Goal: Task Accomplishment & Management: Use online tool/utility

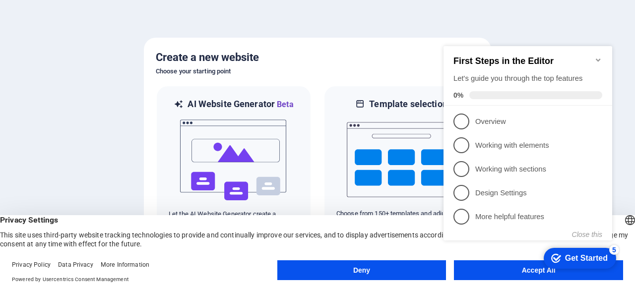
click at [527, 266] on div "checkmark Get Started 5 First Steps in the Editor Let's guide you through the t…" at bounding box center [529, 152] width 180 height 240
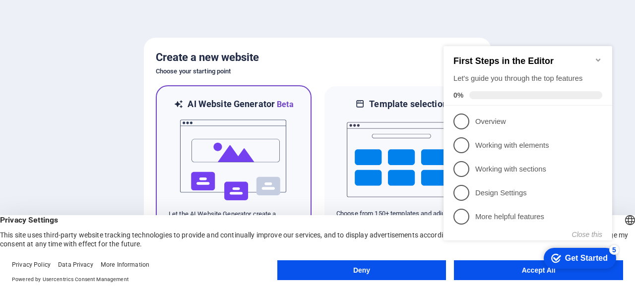
click at [289, 131] on div at bounding box center [234, 160] width 130 height 99
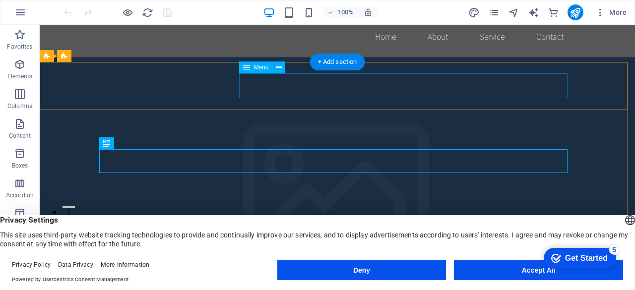
scroll to position [10, 0]
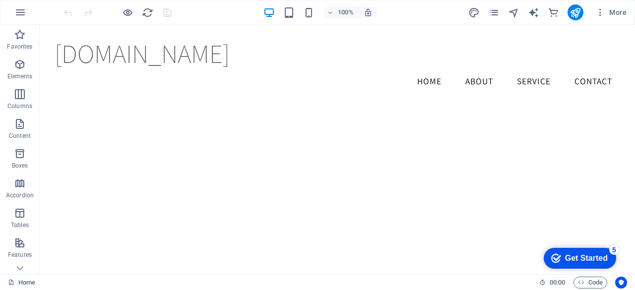
scroll to position [842, 0]
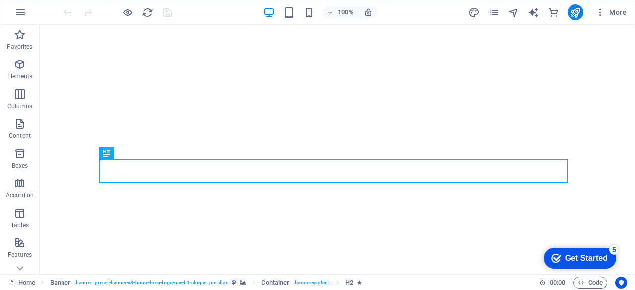
click at [579, 260] on div "Get Started" at bounding box center [586, 258] width 43 height 9
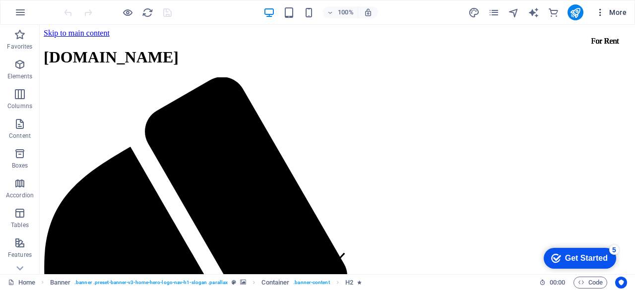
click at [602, 15] on icon "button" at bounding box center [600, 12] width 10 height 10
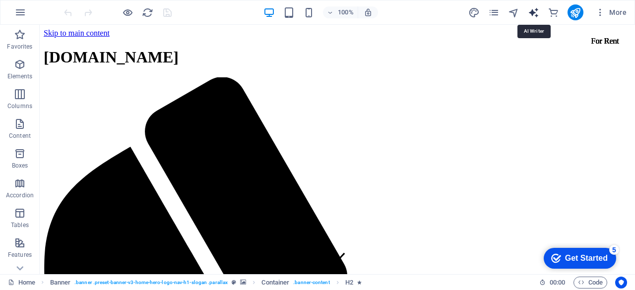
select select "English"
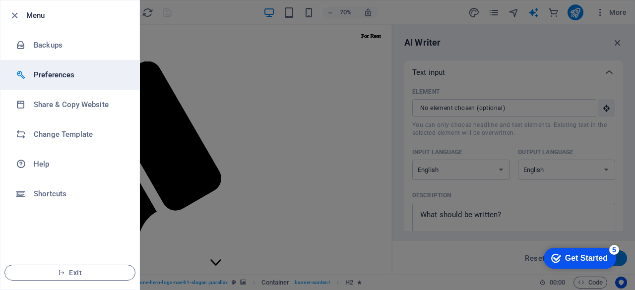
click at [0, 0] on h6 "Preferences" at bounding box center [0, 0] width 0 height 0
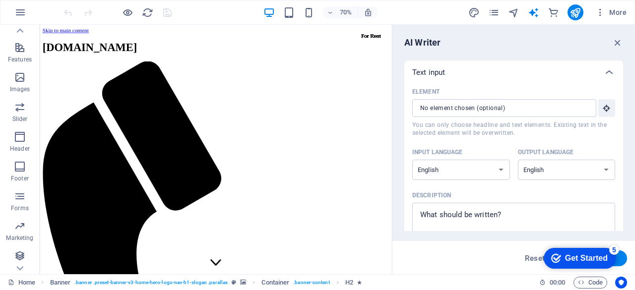
scroll to position [226, 0]
type textarea "x"
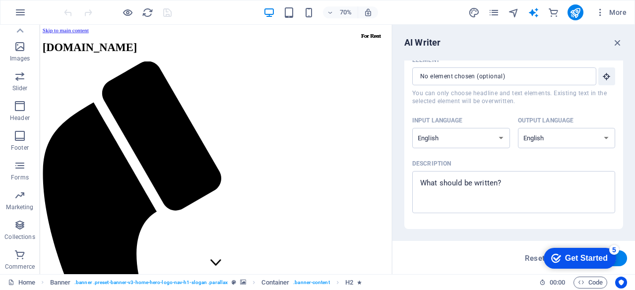
scroll to position [30, 0]
click at [600, 262] on div "Get Started" at bounding box center [586, 258] width 43 height 9
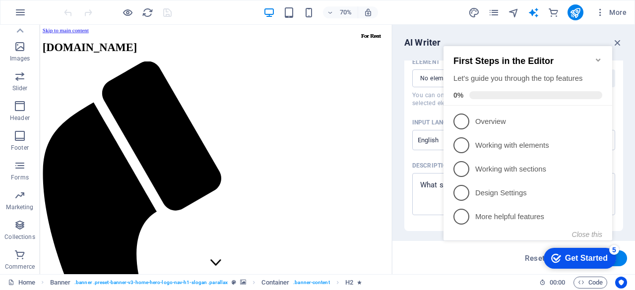
click at [600, 262] on div "Get Started" at bounding box center [586, 258] width 43 height 9
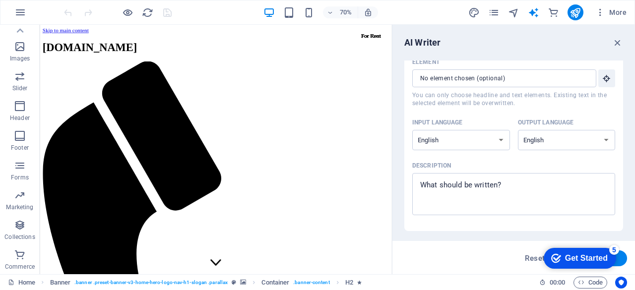
type textarea "x"
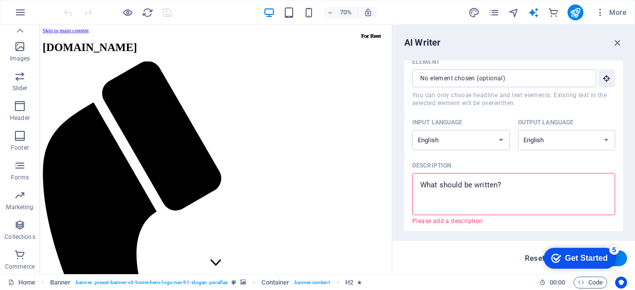
type textarea "x"
drag, startPoint x: 620, startPoint y: 42, endPoint x: 580, endPoint y: 16, distance: 47.0
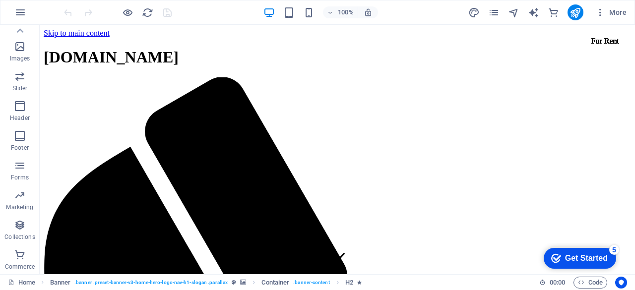
scroll to position [0, 0]
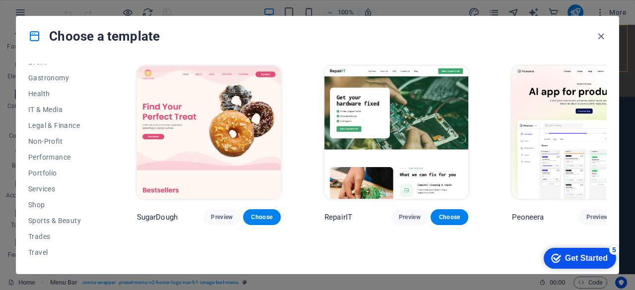
scroll to position [202, 0]
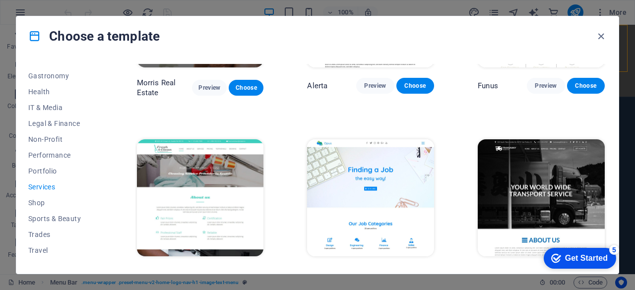
scroll to position [860, 0]
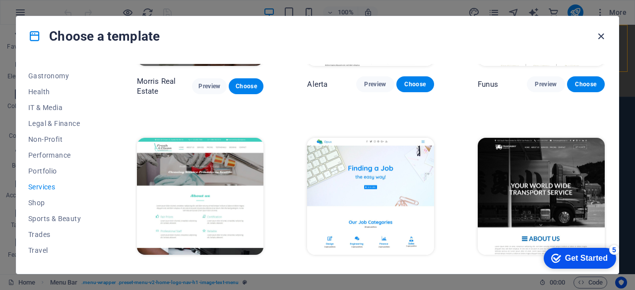
drag, startPoint x: 598, startPoint y: 32, endPoint x: 557, endPoint y: 7, distance: 47.2
click at [0, 0] on icon "button" at bounding box center [0, 0] width 0 height 0
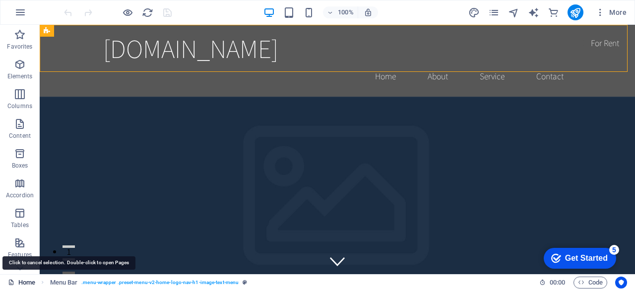
click at [0, 0] on link "Home" at bounding box center [0, 0] width 0 height 0
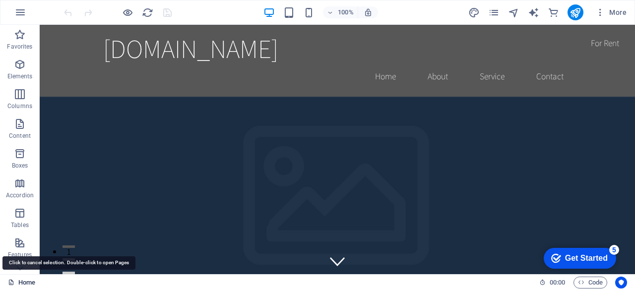
click at [0, 0] on link "Home" at bounding box center [0, 0] width 0 height 0
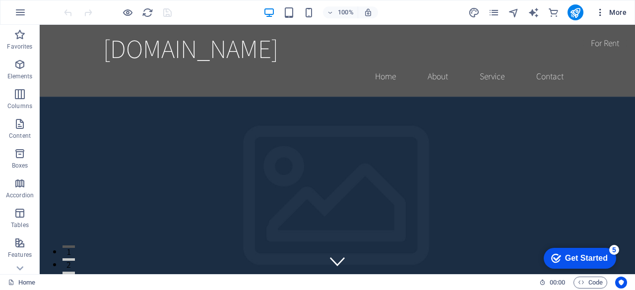
click at [624, 16] on span "More" at bounding box center [610, 12] width 31 height 10
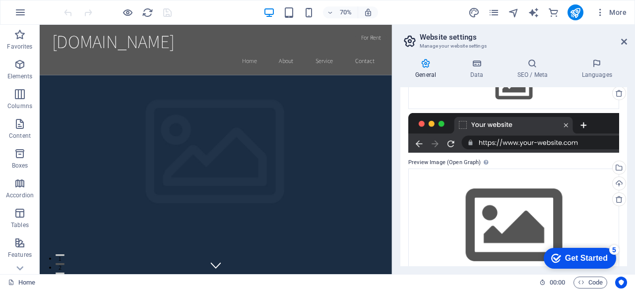
scroll to position [159, 0]
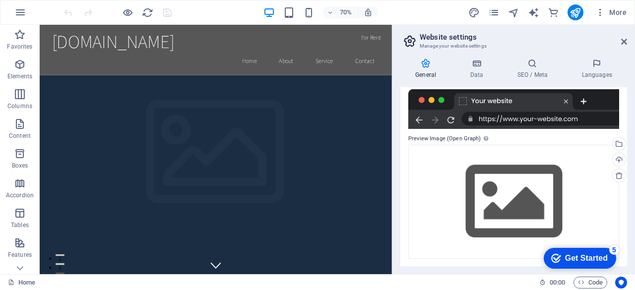
click at [0, 0] on icon at bounding box center [0, 0] width 0 height 0
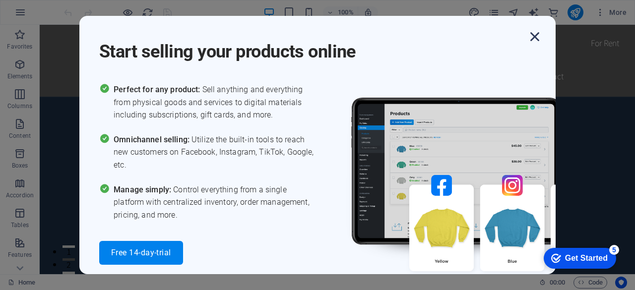
click at [534, 35] on icon "button" at bounding box center [535, 37] width 18 height 18
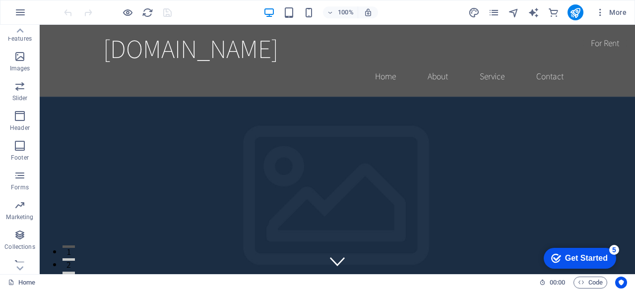
scroll to position [226, 0]
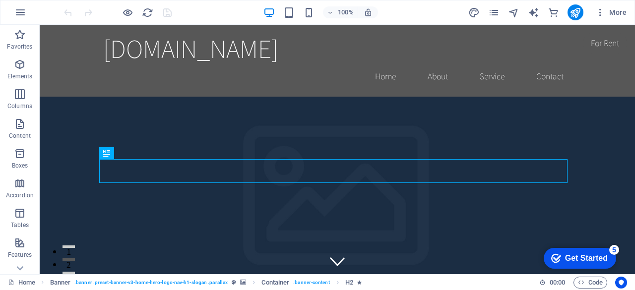
drag, startPoint x: 567, startPoint y: 262, endPoint x: 665, endPoint y: 459, distance: 220.2
click at [567, 261] on div "Get Started" at bounding box center [586, 258] width 43 height 9
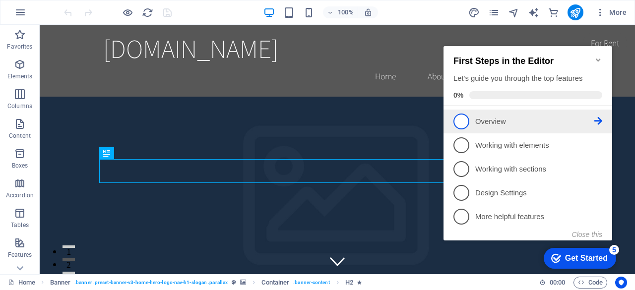
click at [492, 121] on p "Overview - incomplete" at bounding box center [534, 122] width 119 height 10
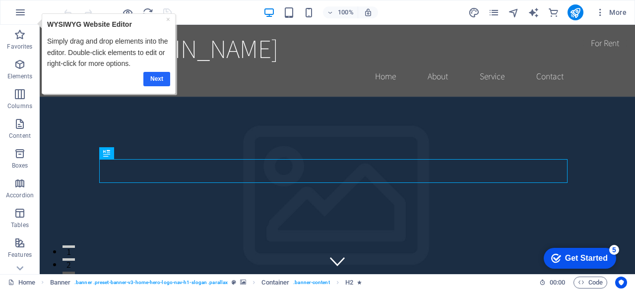
click at [160, 78] on link "Next" at bounding box center [156, 78] width 27 height 14
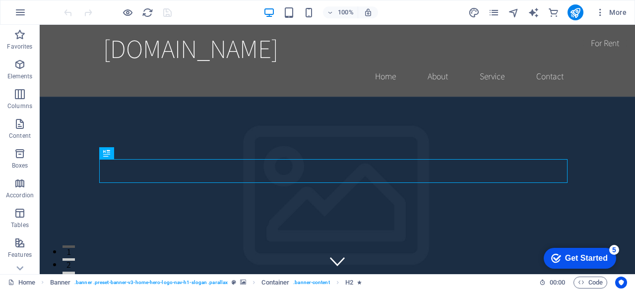
click at [571, 260] on div "Get Started" at bounding box center [586, 258] width 43 height 9
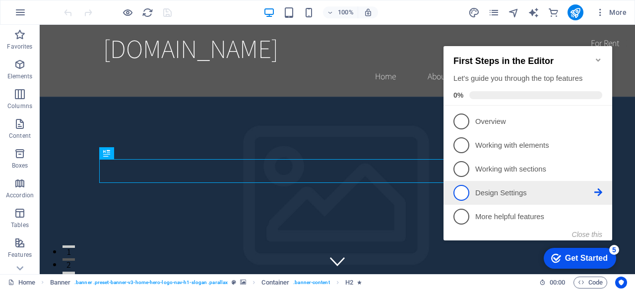
click at [510, 193] on p "Design Settings - incomplete" at bounding box center [534, 193] width 119 height 10
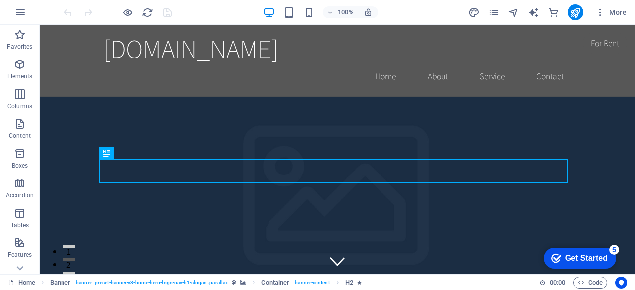
click at [583, 257] on div "Get Started" at bounding box center [586, 258] width 43 height 9
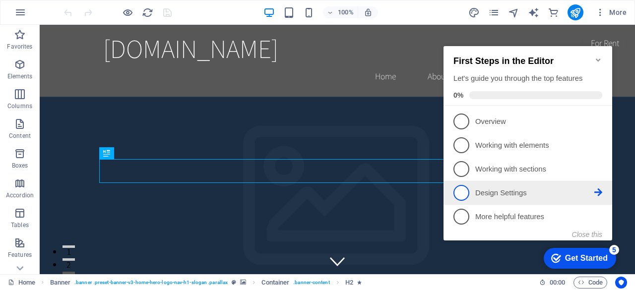
click at [598, 193] on icon at bounding box center [598, 192] width 8 height 8
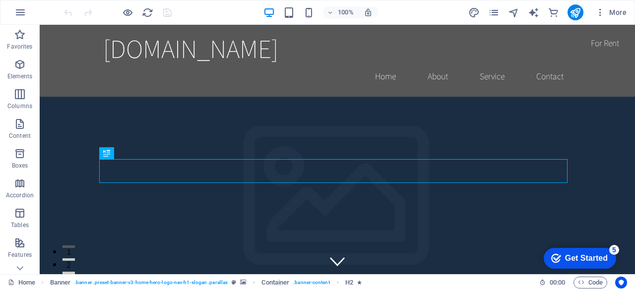
click at [590, 259] on div "Get Started" at bounding box center [586, 258] width 43 height 9
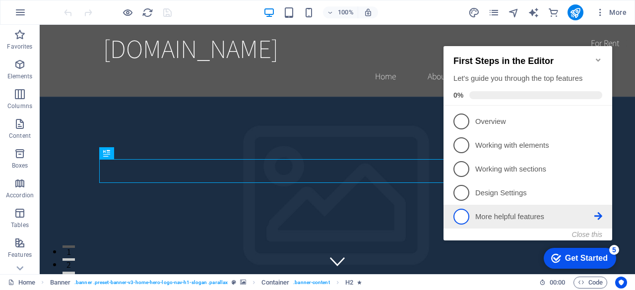
click at [534, 219] on p "More helpful features - incomplete" at bounding box center [534, 217] width 119 height 10
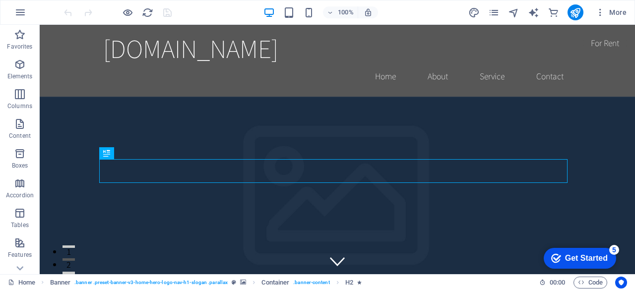
click at [590, 257] on div "Get Started" at bounding box center [586, 258] width 43 height 9
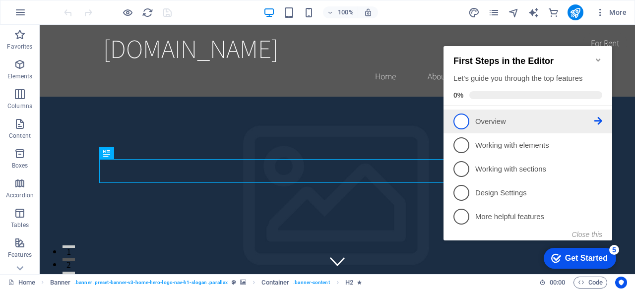
click at [602, 119] on li "1 Overview - incomplete" at bounding box center [527, 122] width 169 height 24
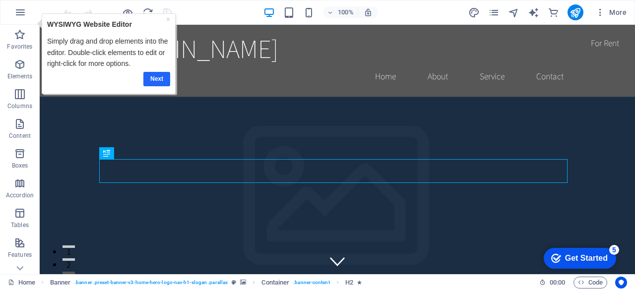
click at [157, 77] on link "Next" at bounding box center [156, 78] width 27 height 14
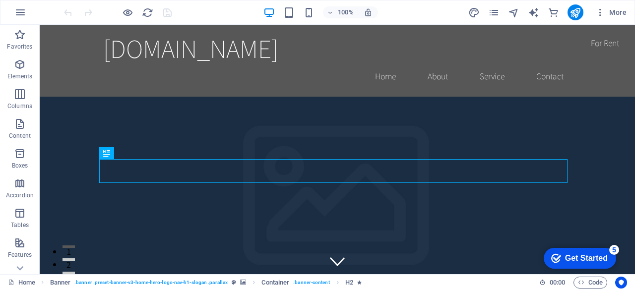
drag, startPoint x: 612, startPoint y: 257, endPoint x: 701, endPoint y: 407, distance: 173.7
click at [605, 258] on div "checkmark Get Started 5" at bounding box center [579, 258] width 72 height 21
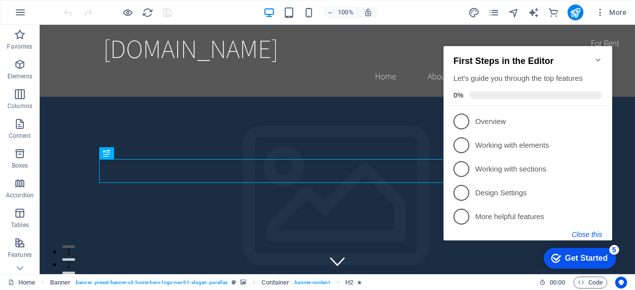
click at [599, 235] on button "Close this" at bounding box center [587, 235] width 30 height 8
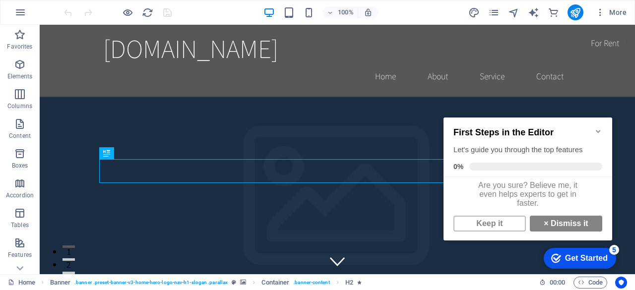
scroll to position [7, 0]
click at [573, 225] on link "× Dismiss it" at bounding box center [566, 224] width 72 height 16
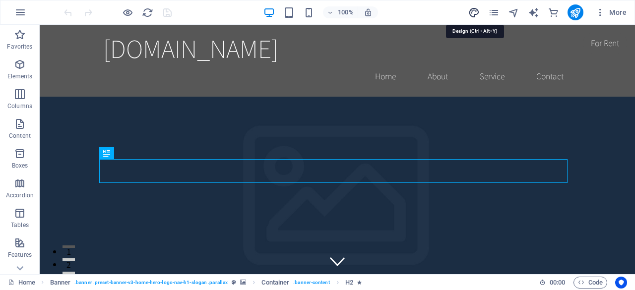
click at [0, 0] on icon "design" at bounding box center [0, 0] width 0 height 0
select select "rem"
select select "200"
select select "px"
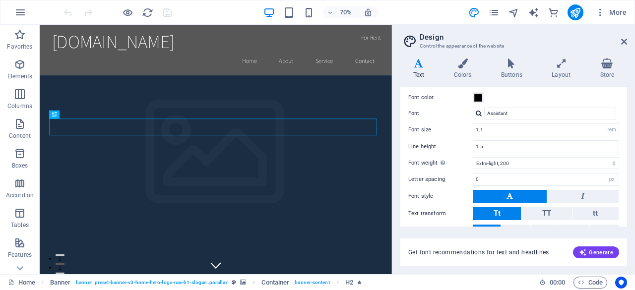
scroll to position [84, 0]
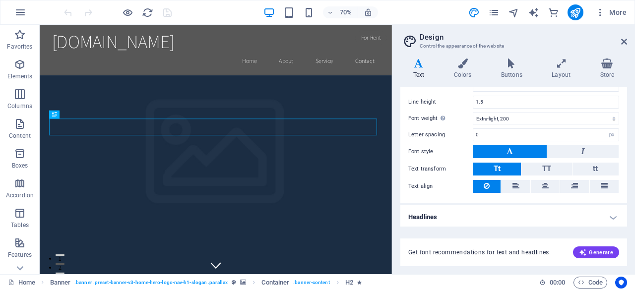
click at [612, 212] on h4 "Headlines" at bounding box center [513, 217] width 227 height 24
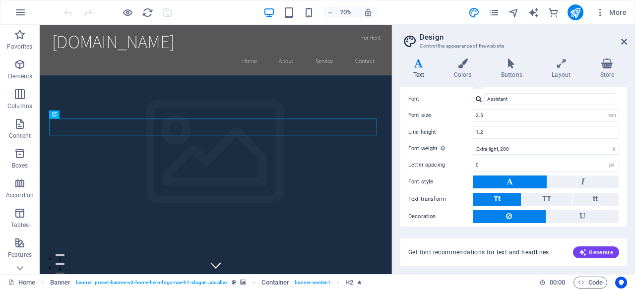
scroll to position [293, 0]
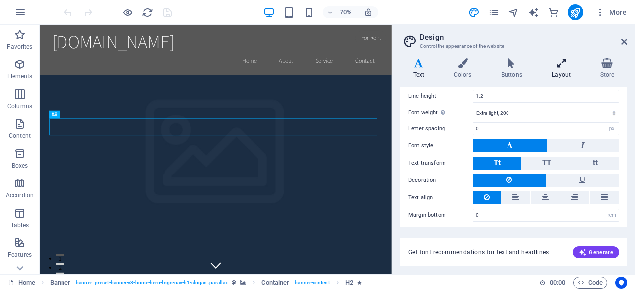
click at [569, 67] on icon at bounding box center [561, 64] width 44 height 10
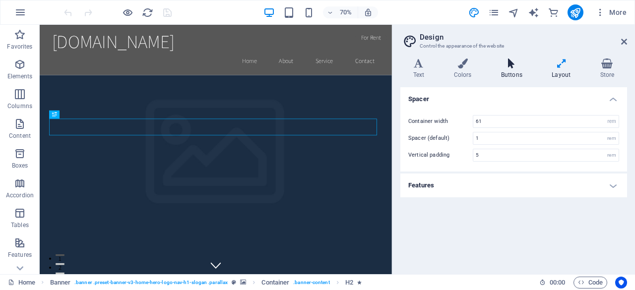
click at [532, 62] on icon at bounding box center [511, 64] width 47 height 10
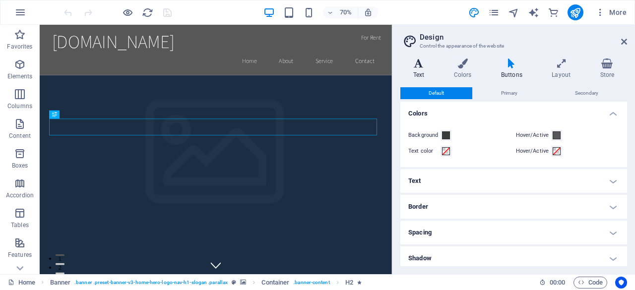
click at [440, 71] on h4 "Text" at bounding box center [420, 69] width 41 height 21
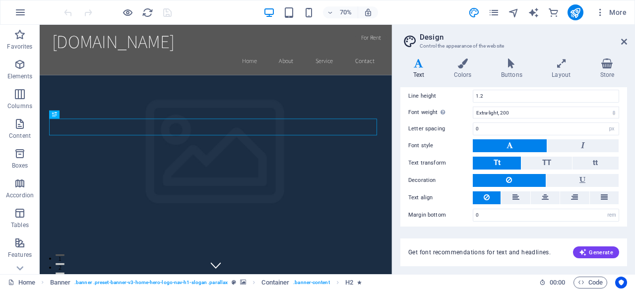
click at [403, 59] on icon at bounding box center [418, 64] width 37 height 10
click at [628, 41] on aside "Design Control the appearance of the website Variants Text Colors Buttons Layou…" at bounding box center [513, 149] width 243 height 249
click at [618, 45] on header "Design Control the appearance of the website" at bounding box center [514, 38] width 225 height 26
click at [623, 39] on icon at bounding box center [624, 42] width 6 height 8
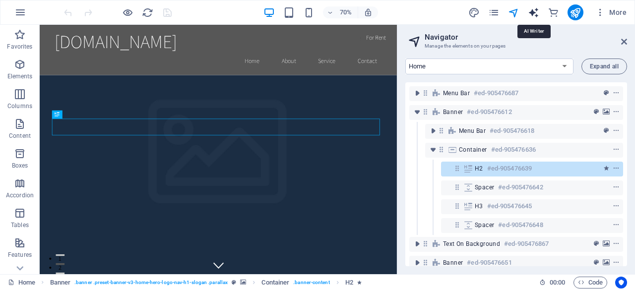
click at [534, 8] on icon "text_generator" at bounding box center [533, 12] width 11 height 11
select select "English"
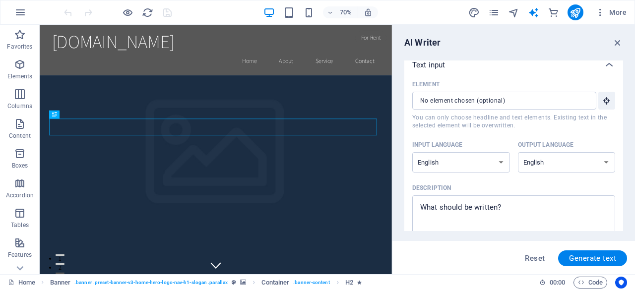
scroll to position [10, 0]
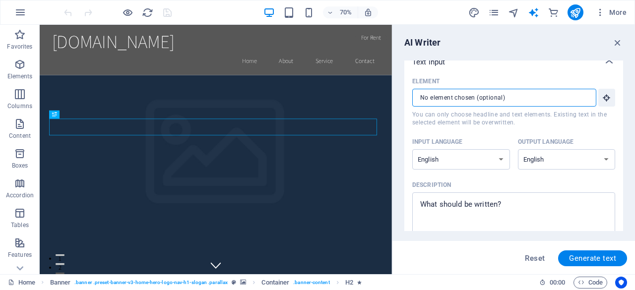
click at [537, 99] on input "Element ​ You can only choose headline and text elements. Existing text in the …" at bounding box center [500, 98] width 177 height 18
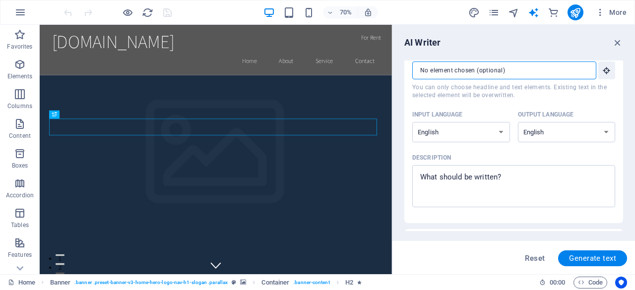
scroll to position [38, 0]
type textarea "x"
click at [492, 179] on textarea "Description x ​" at bounding box center [513, 186] width 193 height 32
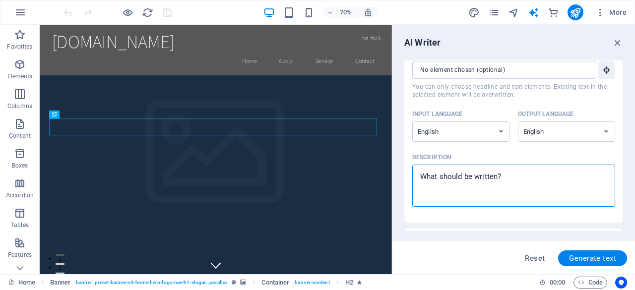
paste textarea "Public safety consulting in strategic planning, risk, finance, construction, fa…"
type textarea "Public safety consulting in strategic planning, risk, finance, construction, fa…"
type textarea "x"
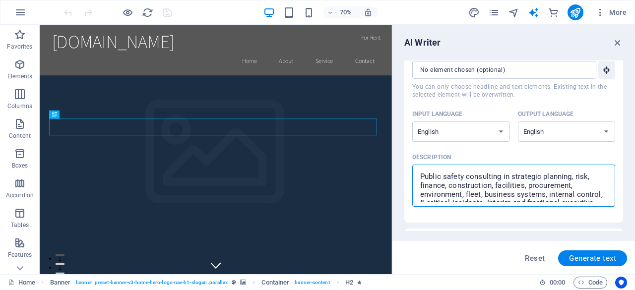
scroll to position [5, 0]
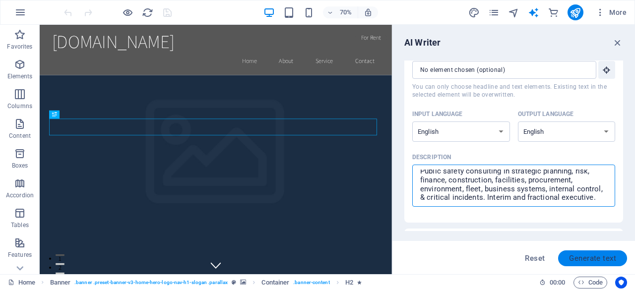
type textarea "Public safety consulting in strategic planning, risk, finance, construction, fa…"
click at [581, 258] on span "Generate text" at bounding box center [592, 258] width 47 height 8
type textarea "x"
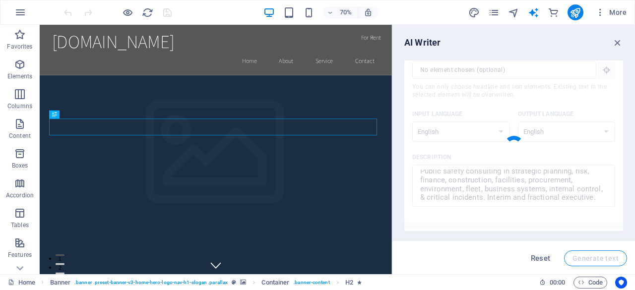
type textarea "x"
type textarea "Our expertise in public safety consulting encompasses strategic planning, risk …"
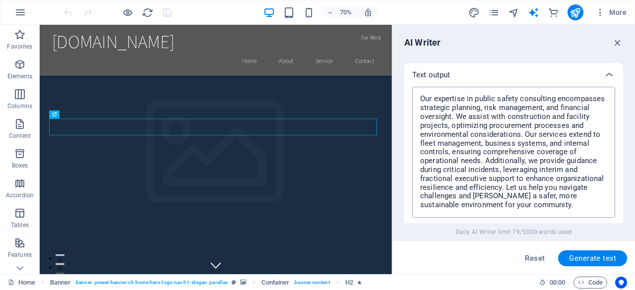
scroll to position [371, 0]
type textarea "x"
click at [421, 99] on textarea "Our expertise in public safety consulting encompasses strategic planning, risk …" at bounding box center [513, 152] width 193 height 121
type textarea "Our expertise in public safety consulting encompasses strategic planning, risk …"
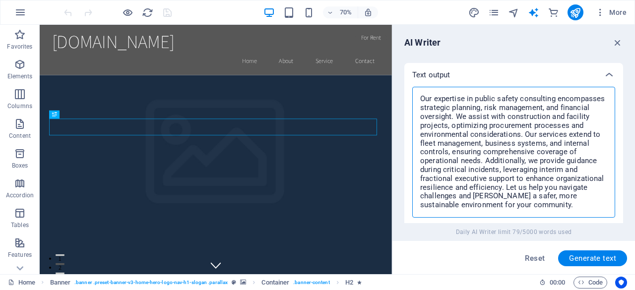
click at [421, 99] on textarea "Our expertise in public safety consulting encompasses strategic planning, risk …" at bounding box center [513, 152] width 193 height 121
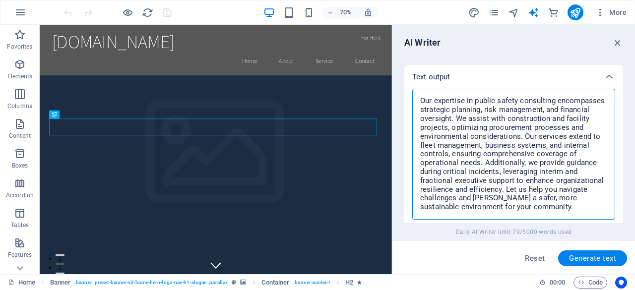
scroll to position [368, 0]
type textarea "x"
click at [591, 255] on span "Generate text" at bounding box center [592, 258] width 47 height 8
type textarea "x"
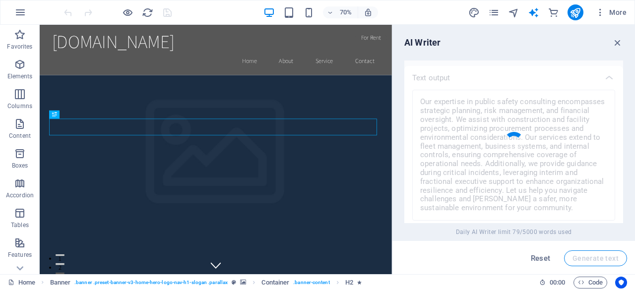
type textarea "x"
type textarea "Our public safety consulting services focus on enhancing strategic planning and…"
type textarea "x"
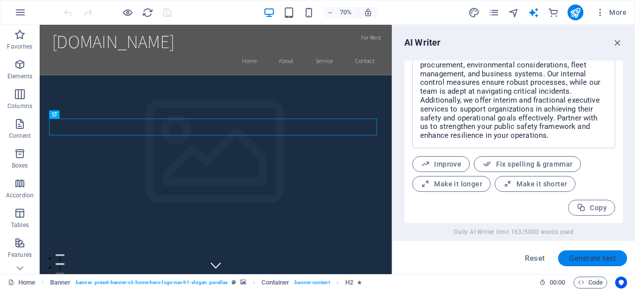
scroll to position [440, 0]
click at [590, 209] on span "Copy" at bounding box center [591, 207] width 30 height 9
type textarea "x"
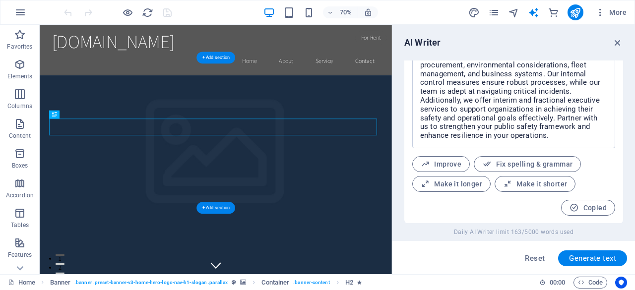
drag, startPoint x: 339, startPoint y: 253, endPoint x: 474, endPoint y: 149, distance: 171.1
drag, startPoint x: 474, startPoint y: 149, endPoint x: 743, endPoint y: 280, distance: 299.2
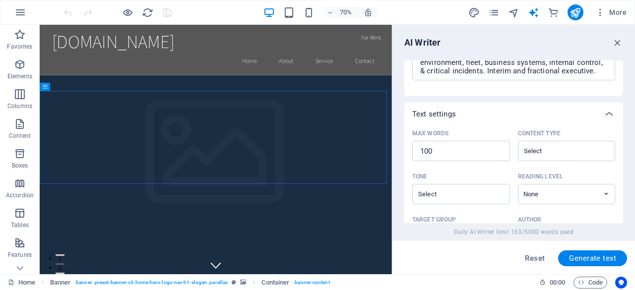
scroll to position [165, 0]
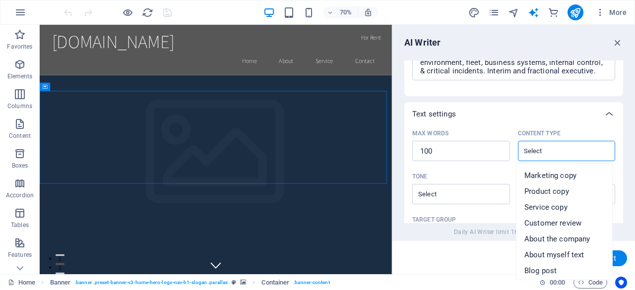
click at [549, 150] on input "Content type ​" at bounding box center [558, 151] width 75 height 14
click at [549, 148] on input "Content type ​" at bounding box center [558, 151] width 75 height 14
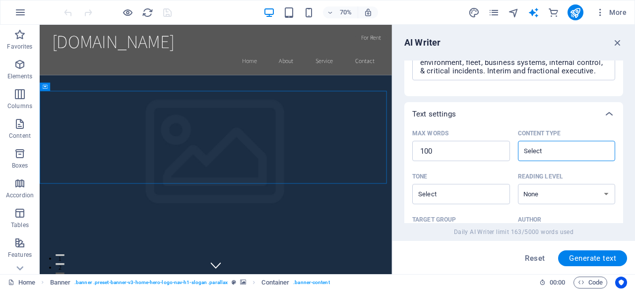
click at [495, 114] on div "Text settings" at bounding box center [504, 114] width 185 height 10
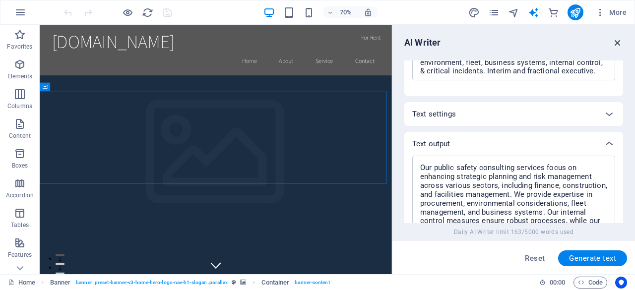
click at [619, 42] on icon "button" at bounding box center [617, 42] width 11 height 11
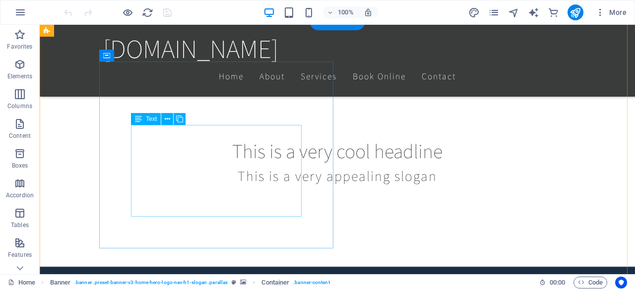
scroll to position [274, 0]
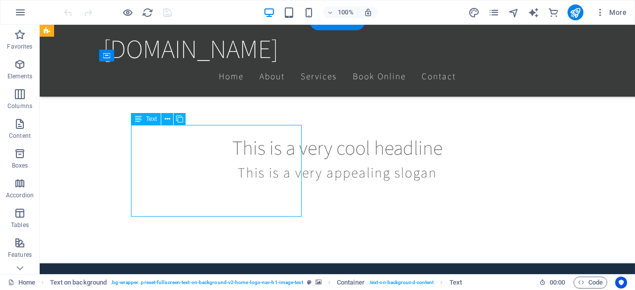
drag, startPoint x: 275, startPoint y: 213, endPoint x: 171, endPoint y: 154, distance: 119.7
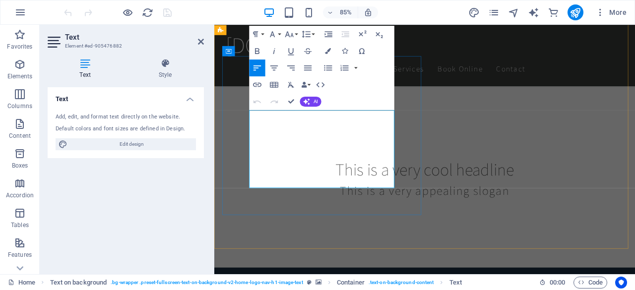
drag, startPoint x: 407, startPoint y: 209, endPoint x: 424, endPoint y: 127, distance: 83.2
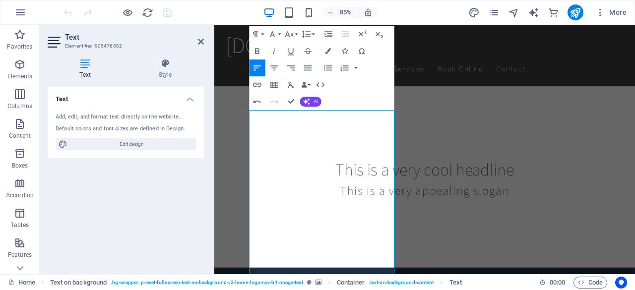
scroll to position [6656, 1]
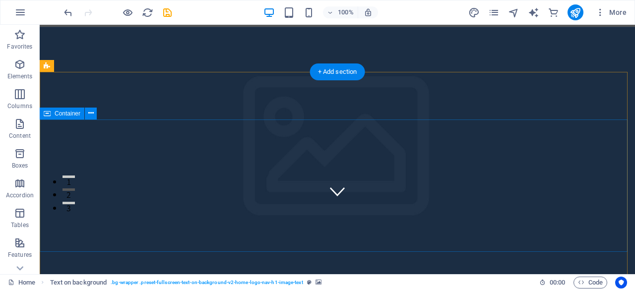
scroll to position [0, 0]
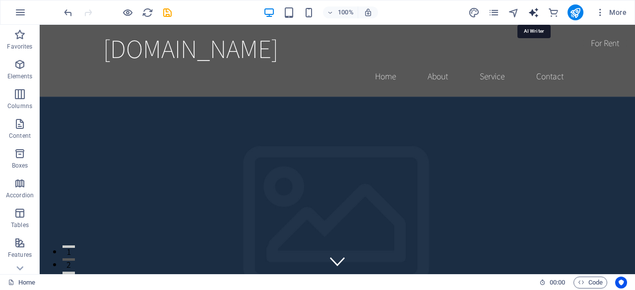
click at [539, 15] on icon "text_generator" at bounding box center [533, 12] width 11 height 11
select select "English"
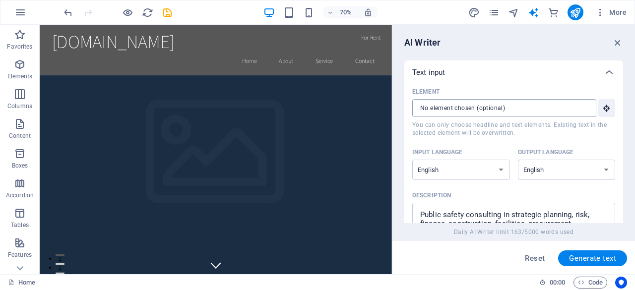
click at [507, 106] on input "Element ​ You can only choose headline and text elements. Existing text in the …" at bounding box center [500, 108] width 177 height 18
click at [606, 9] on span "More" at bounding box center [610, 12] width 31 height 10
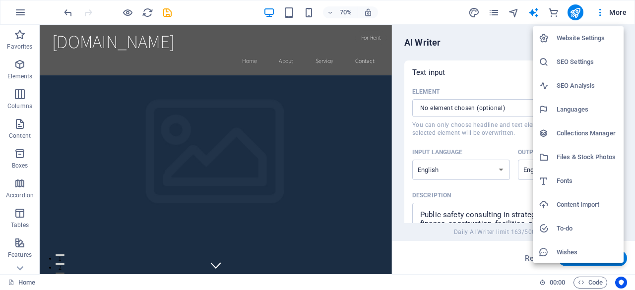
click at [593, 157] on h6 "Files & Stock Photos" at bounding box center [586, 157] width 61 height 12
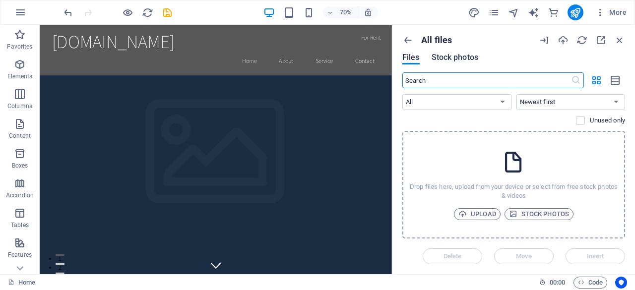
click at [466, 60] on span "Stock photos" at bounding box center [454, 58] width 47 height 12
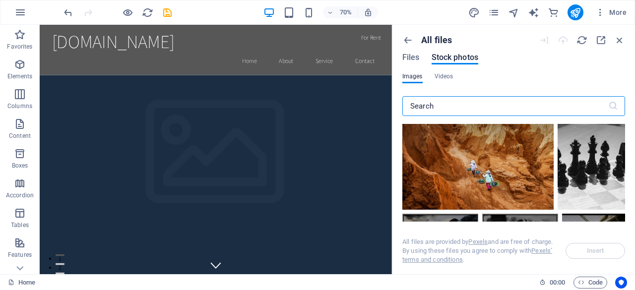
scroll to position [675, 0]
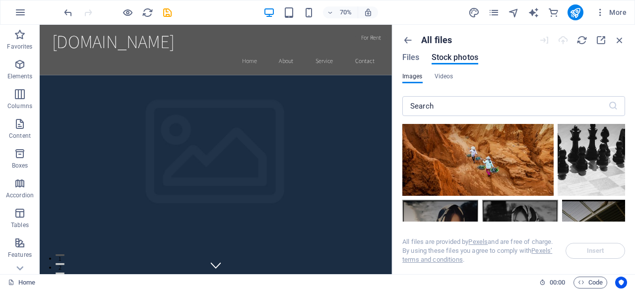
click at [601, 155] on div at bounding box center [590, 146] width 67 height 99
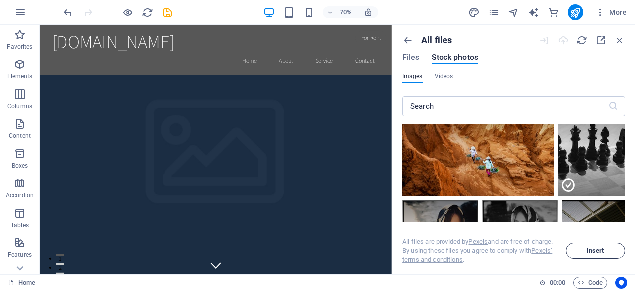
click at [616, 254] on button "Insert" at bounding box center [595, 251] width 60 height 16
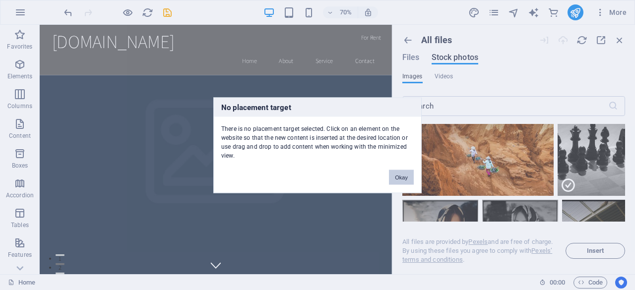
click at [400, 177] on button "Okay" at bounding box center [401, 177] width 25 height 15
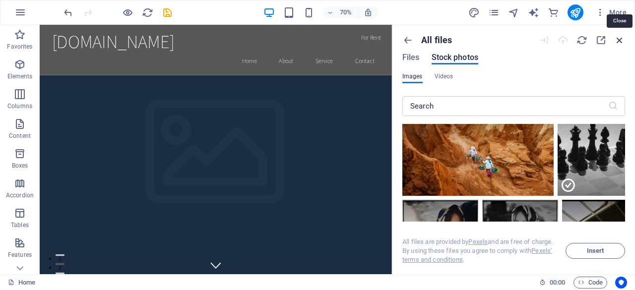
click at [622, 40] on icon "button" at bounding box center [619, 40] width 11 height 11
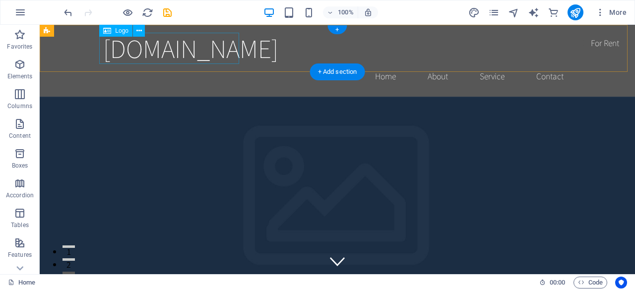
click at [229, 53] on div "[DOMAIN_NAME]" at bounding box center [337, 48] width 468 height 31
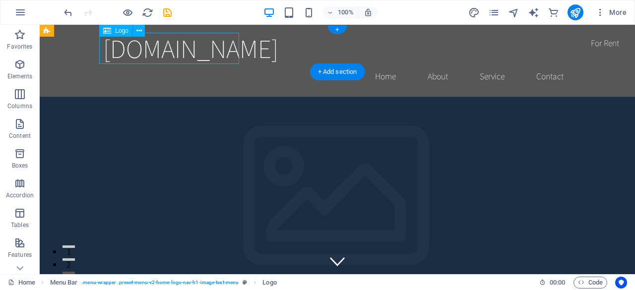
click at [220, 52] on div "[DOMAIN_NAME]" at bounding box center [337, 48] width 468 height 31
click at [46, 56] on div "[DOMAIN_NAME] Home About Service Contact" at bounding box center [337, 61] width 595 height 72
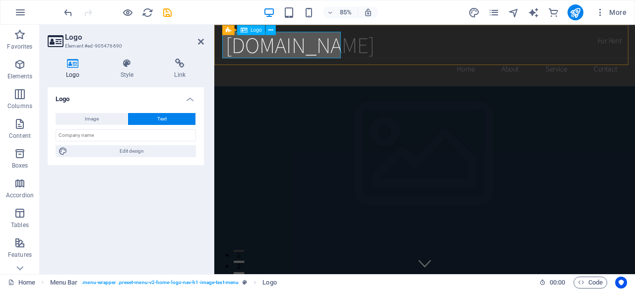
click at [283, 54] on div "[DOMAIN_NAME]" at bounding box center [462, 48] width 468 height 31
click at [325, 46] on div "[DOMAIN_NAME]" at bounding box center [462, 48] width 468 height 31
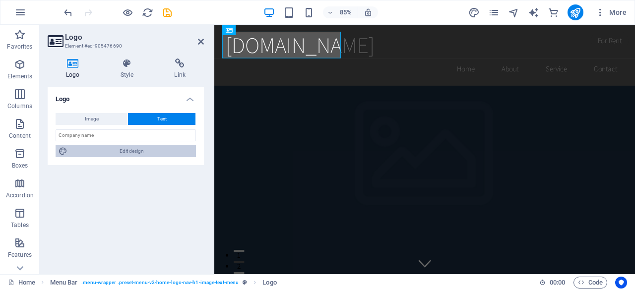
click at [121, 155] on span "Edit design" at bounding box center [131, 151] width 122 height 12
select select "rem"
select select "200"
select select "px"
select select "rem"
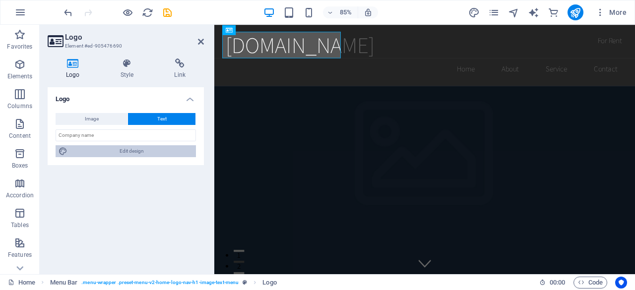
select select "200"
select select "px"
select select "rem"
select select "200"
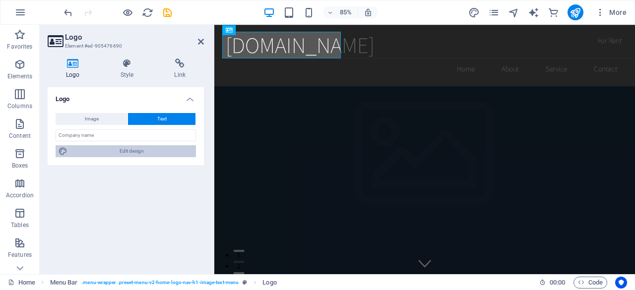
select select "px"
select select "rem"
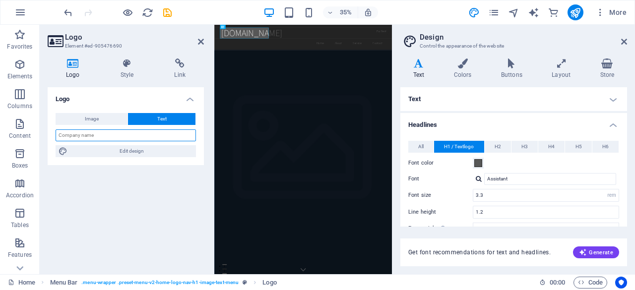
click at [121, 132] on input "text" at bounding box center [126, 135] width 140 height 12
type input "[PERSON_NAME] Consulting"
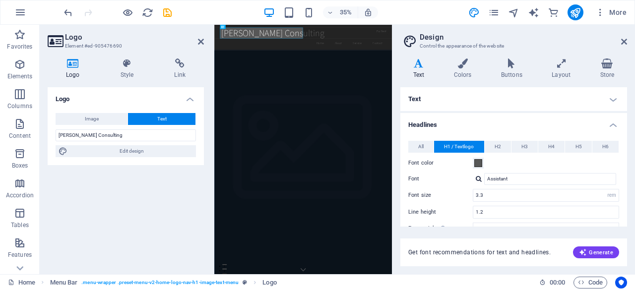
click at [180, 189] on div "Logo Image Text Drag files here, click to choose files or select files from Fil…" at bounding box center [126, 176] width 156 height 179
click at [626, 44] on icon at bounding box center [624, 42] width 6 height 8
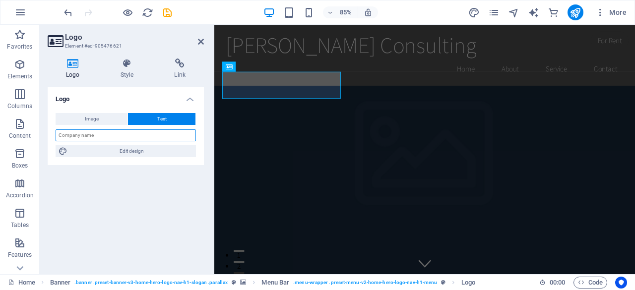
click at [113, 137] on input "text" at bounding box center [126, 135] width 140 height 12
type input "[PERSON_NAME], PhD"
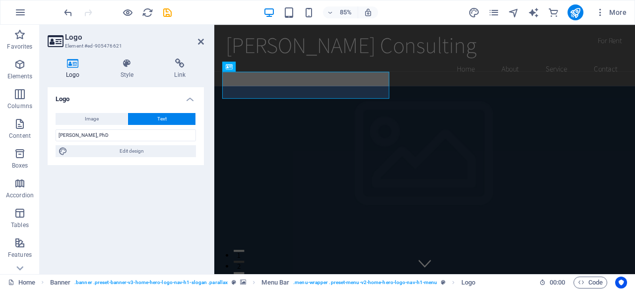
click at [205, 42] on aside "Logo Element #ed-905476621 Logo Style Link Logo Image Text Drag files here, cli…" at bounding box center [127, 149] width 175 height 249
click at [201, 41] on icon at bounding box center [201, 42] width 6 height 8
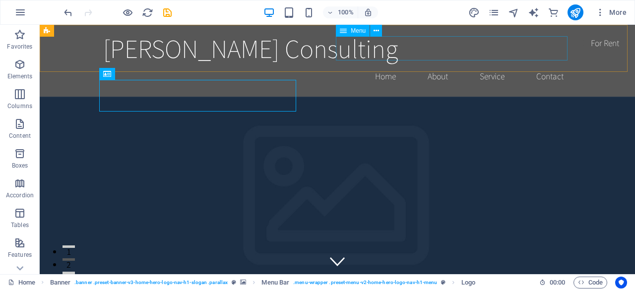
click at [351, 34] on div "Menu" at bounding box center [353, 31] width 34 height 12
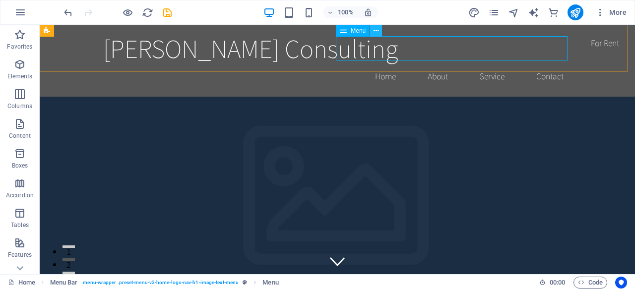
click at [372, 26] on button at bounding box center [376, 31] width 12 height 12
click at [380, 64] on nav "Home About Service Contact" at bounding box center [337, 76] width 468 height 25
click at [375, 28] on icon at bounding box center [375, 31] width 5 height 10
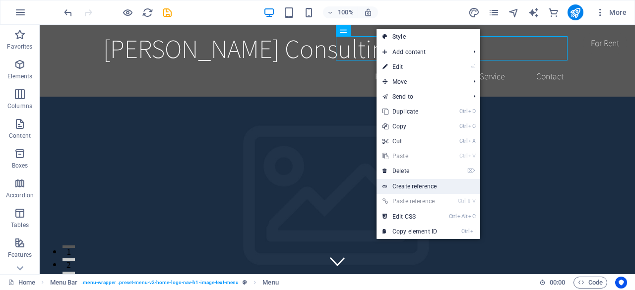
click at [411, 189] on link "Create reference" at bounding box center [428, 186] width 104 height 15
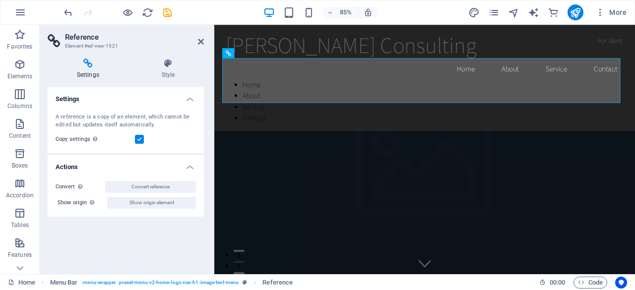
click at [204, 40] on aside "Reference Element #ed-new-1521 Settings Style Settings A reference is a copy of…" at bounding box center [127, 149] width 175 height 249
click at [285, 89] on div "Home About Service Contact" at bounding box center [462, 115] width 468 height 53
click at [266, 53] on icon at bounding box center [266, 53] width 4 height 9
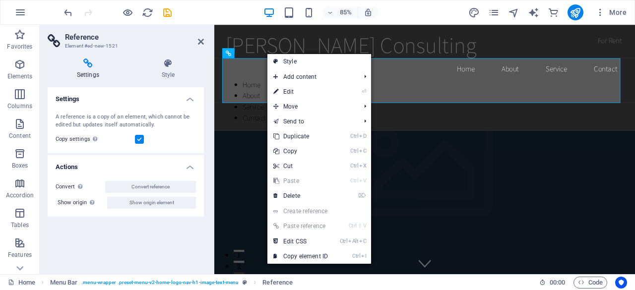
click at [205, 39] on aside "Reference Element #ed-new-1521 Settings Style Settings A reference is a copy of…" at bounding box center [127, 149] width 175 height 249
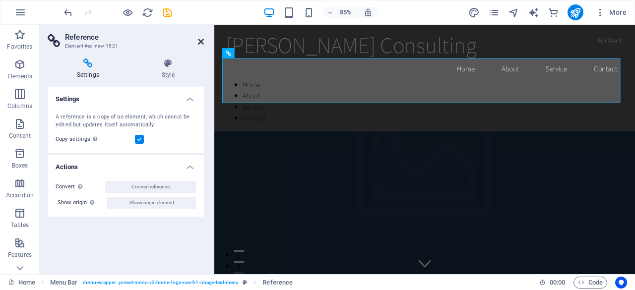
click at [199, 41] on icon at bounding box center [201, 42] width 6 height 8
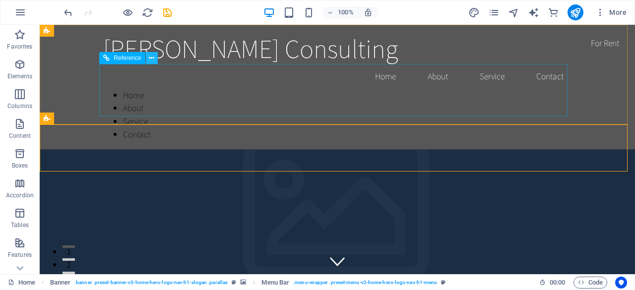
click at [151, 61] on icon at bounding box center [151, 58] width 5 height 10
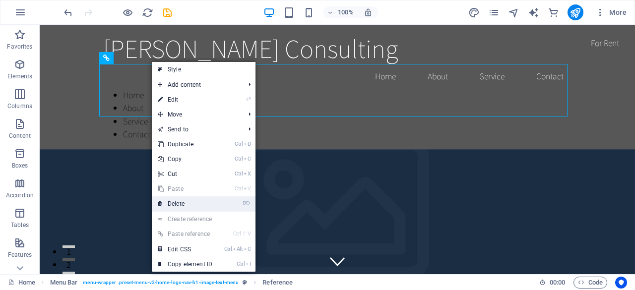
click at [196, 202] on link "⌦ Delete" at bounding box center [185, 203] width 66 height 15
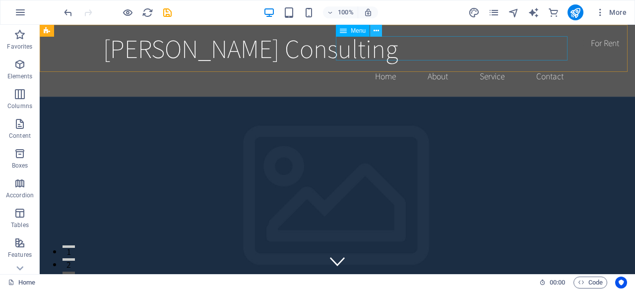
click at [378, 31] on icon at bounding box center [375, 31] width 5 height 10
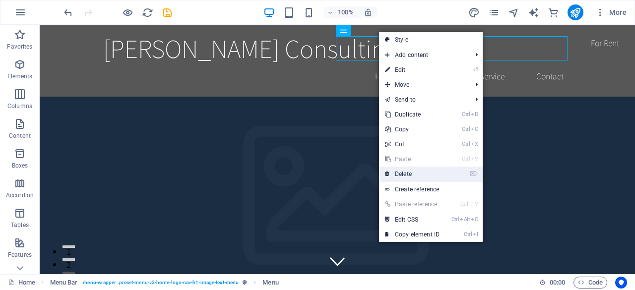
click at [430, 176] on link "⌦ Delete" at bounding box center [412, 174] width 66 height 15
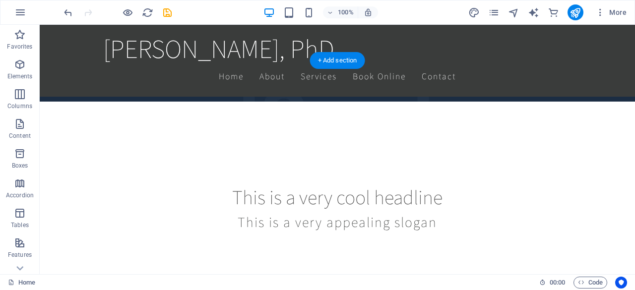
scroll to position [236, 0]
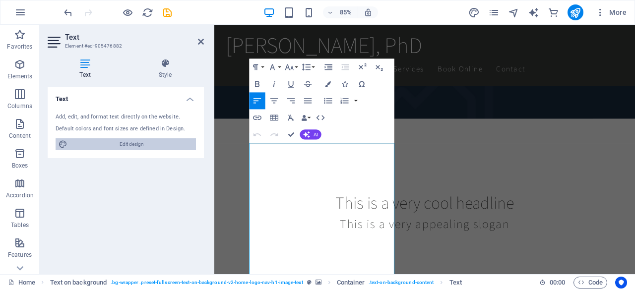
click at [102, 141] on span "Edit design" at bounding box center [131, 144] width 122 height 12
select select "rem"
select select "200"
select select "px"
select select "rem"
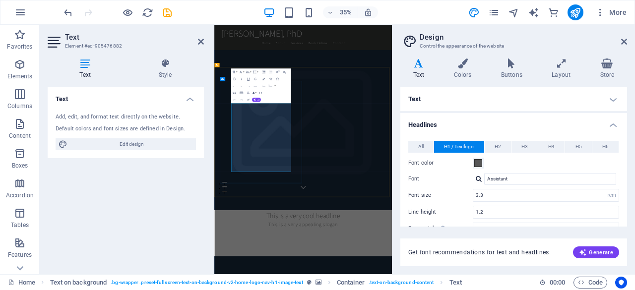
click at [625, 37] on h2 "Design" at bounding box center [523, 37] width 207 height 9
click at [624, 39] on icon at bounding box center [624, 42] width 6 height 8
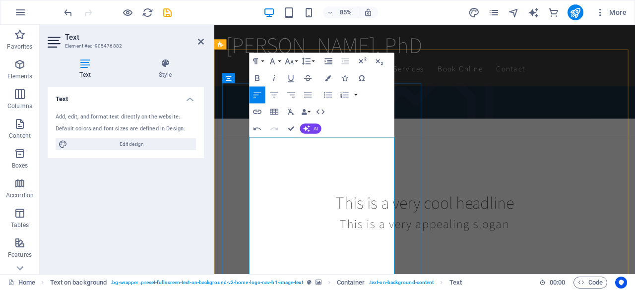
scroll to position [243, 0]
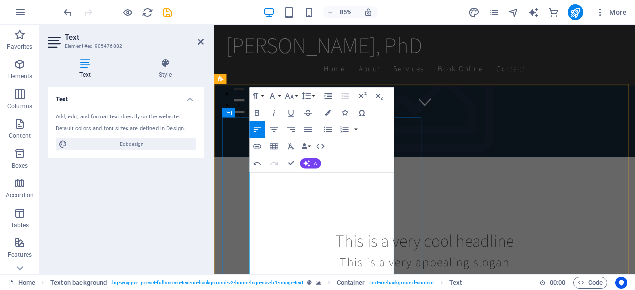
scroll to position [202, 0]
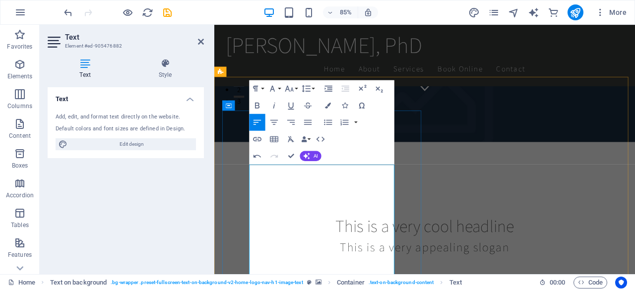
scroll to position [223, 0]
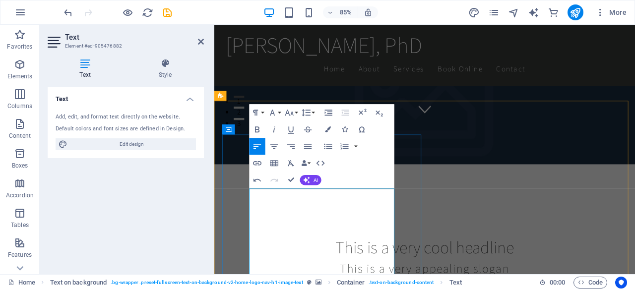
scroll to position [182, 0]
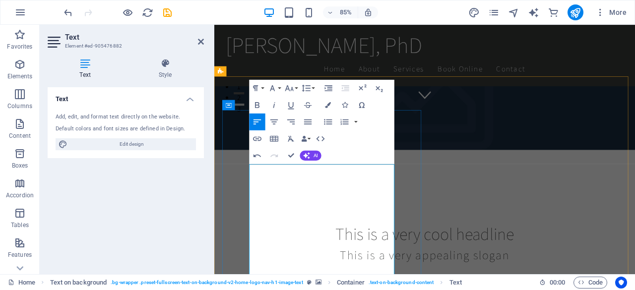
scroll to position [211, 0]
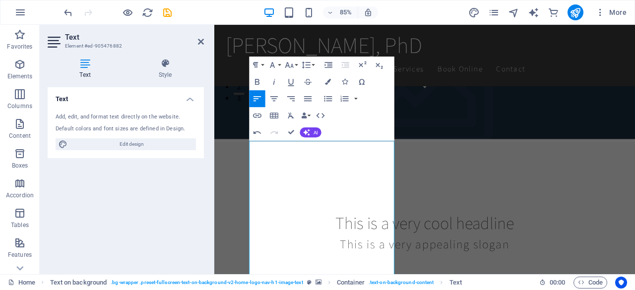
scroll to position [252, 0]
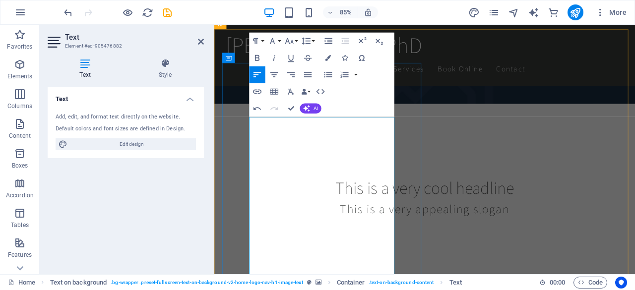
scroll to position [266, 0]
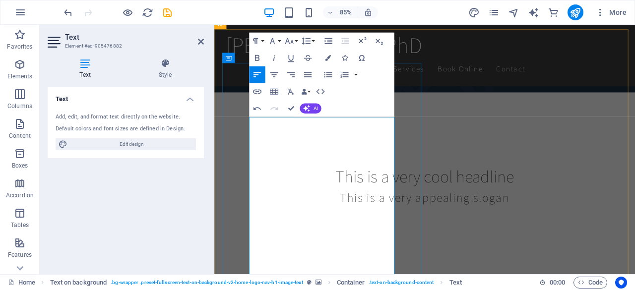
drag, startPoint x: 306, startPoint y: 298, endPoint x: 344, endPoint y: 298, distance: 37.7
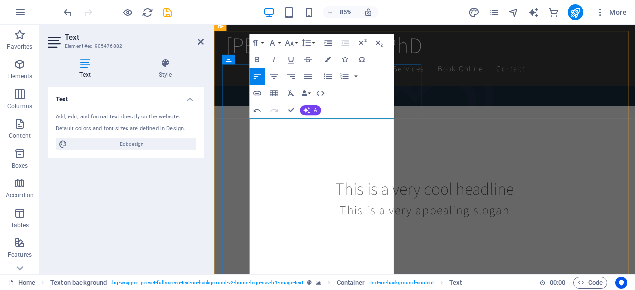
scroll to position [278, 0]
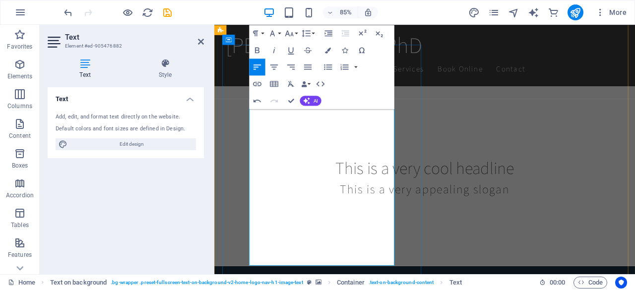
scroll to position [288, 0]
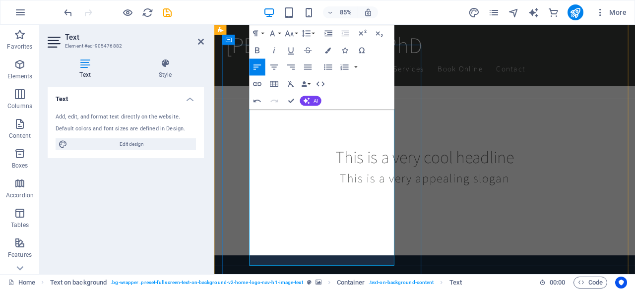
drag, startPoint x: 322, startPoint y: 288, endPoint x: 405, endPoint y: 289, distance: 82.8
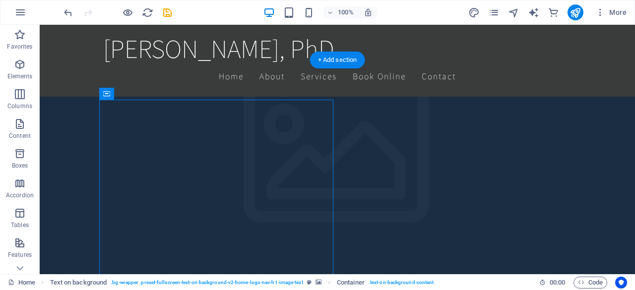
scroll to position [236, 0]
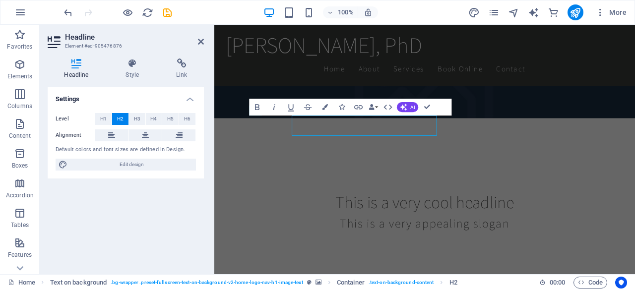
click at [195, 144] on div "Level H1 H2 H3 H4 H5 H6 Alignment Default colors and font sizes are defined in …" at bounding box center [126, 142] width 156 height 74
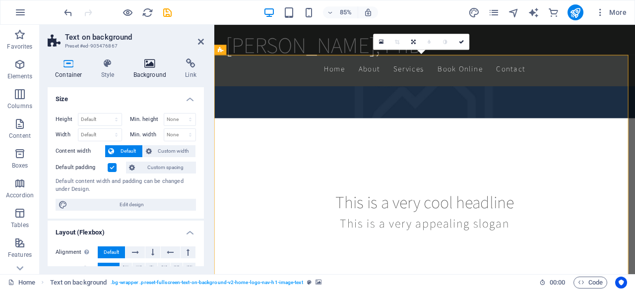
click at [144, 60] on icon at bounding box center [150, 64] width 48 height 10
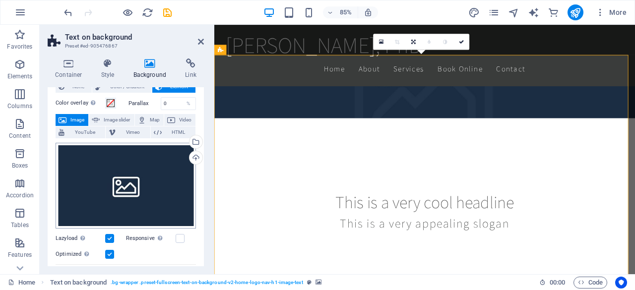
scroll to position [34, 0]
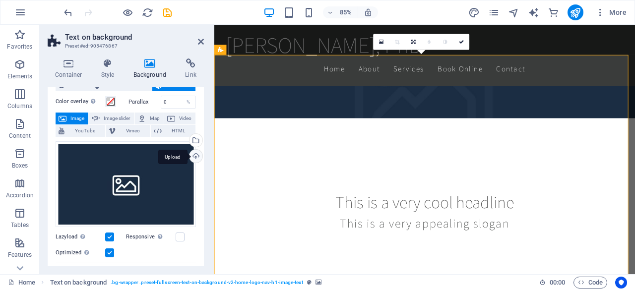
click at [197, 154] on div "Upload" at bounding box center [194, 157] width 15 height 15
click at [0, 0] on icon "design" at bounding box center [0, 0] width 0 height 0
select select "rem"
select select "200"
select select "px"
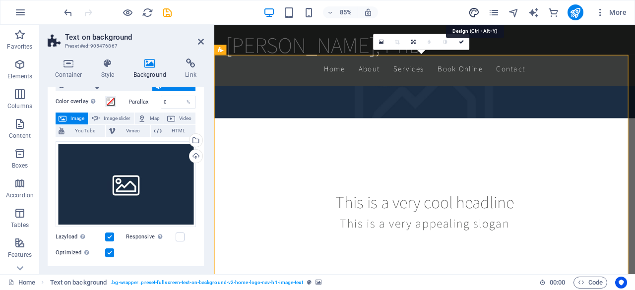
select select "rem"
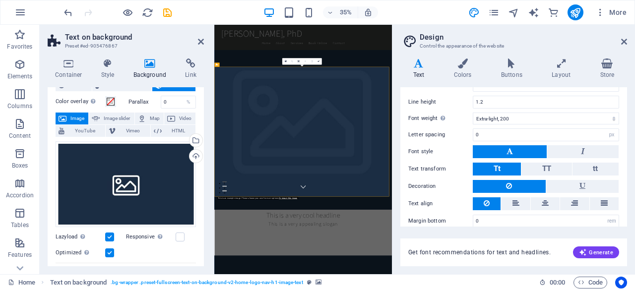
scroll to position [118, 0]
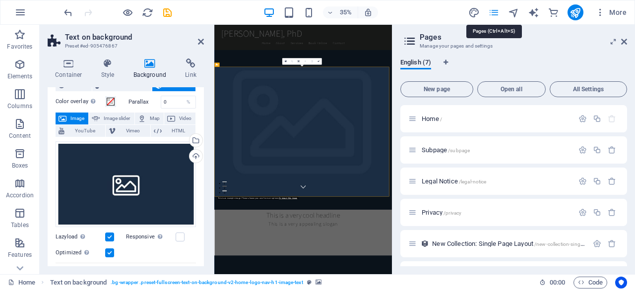
click at [535, 15] on icon "text_generator" at bounding box center [533, 12] width 11 height 11
select select "English"
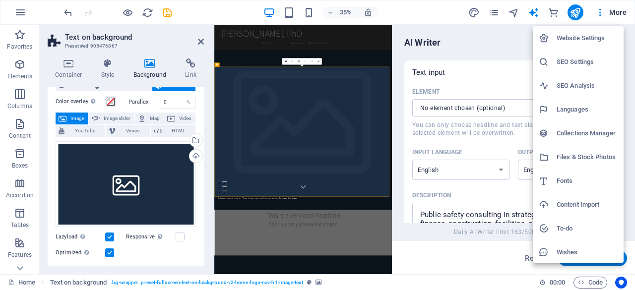
click at [585, 158] on h6 "Files & Stock Photos" at bounding box center [586, 157] width 61 height 12
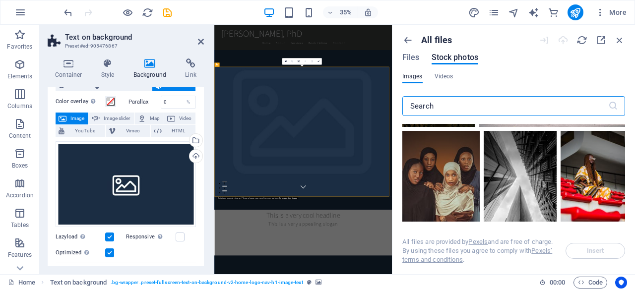
scroll to position [3926, 0]
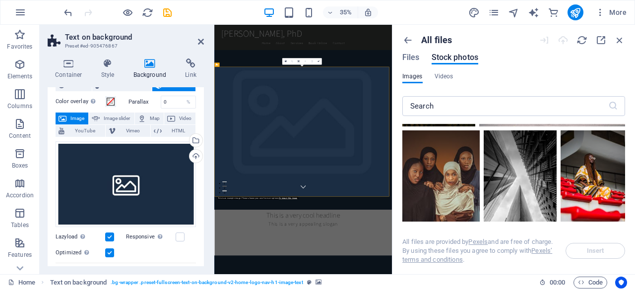
click at [508, 169] on div at bounding box center [519, 178] width 73 height 97
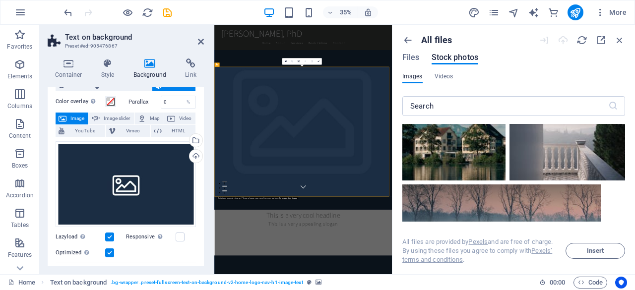
scroll to position [6016, 0]
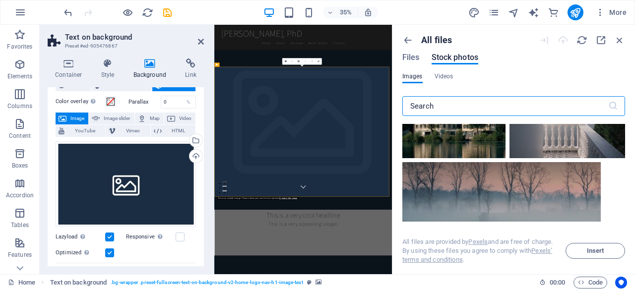
click at [445, 104] on input "text" at bounding box center [505, 106] width 206 height 20
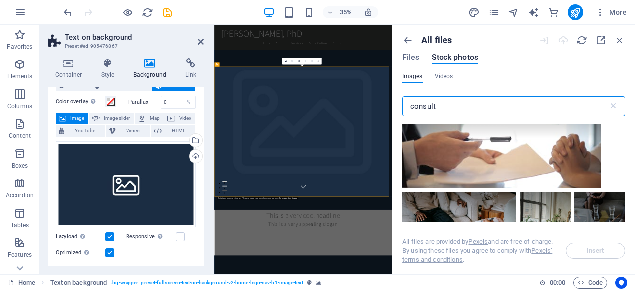
scroll to position [335, 0]
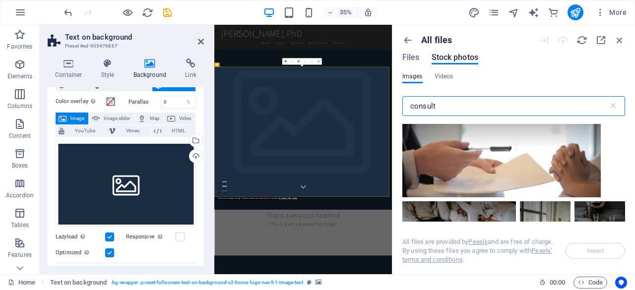
type input "consult"
click at [524, 166] on div at bounding box center [501, 147] width 198 height 99
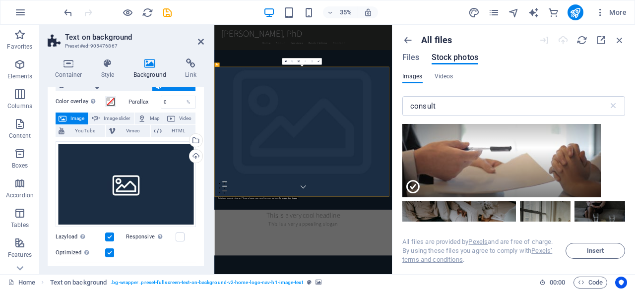
drag, startPoint x: 565, startPoint y: 196, endPoint x: 596, endPoint y: 240, distance: 53.0
click at [596, 240] on div "Images Videos consult ​ All files are provided by Pexels and are free of charge…" at bounding box center [513, 168] width 223 height 192
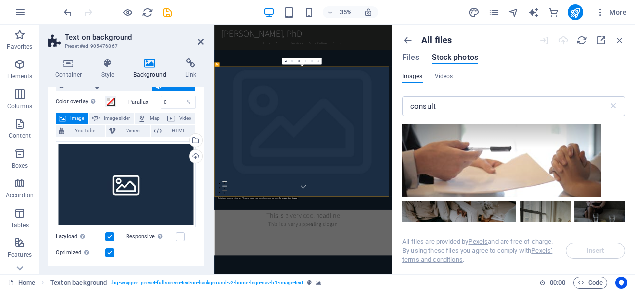
click at [515, 161] on div at bounding box center [501, 147] width 198 height 99
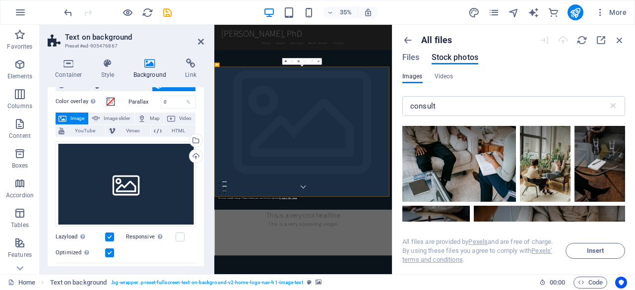
scroll to position [412, 0]
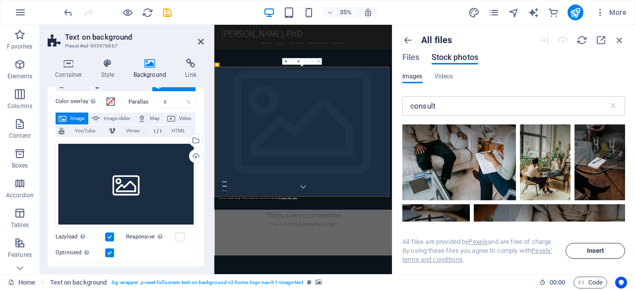
click at [597, 251] on span "Insert" at bounding box center [595, 251] width 17 height 6
click at [620, 35] on icon "button" at bounding box center [619, 40] width 11 height 11
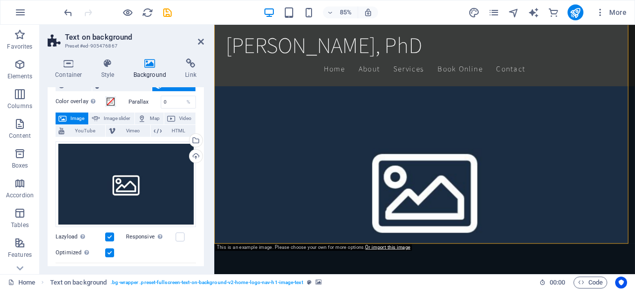
scroll to position [384, 0]
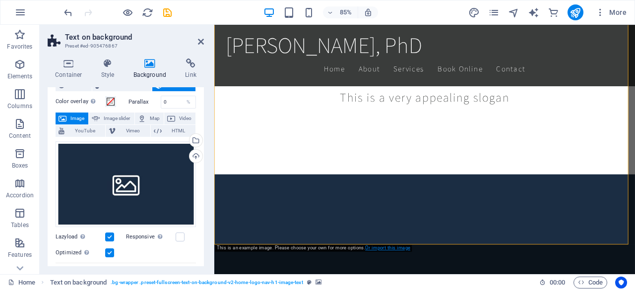
click at [387, 250] on link "Or import this image" at bounding box center [387, 247] width 45 height 5
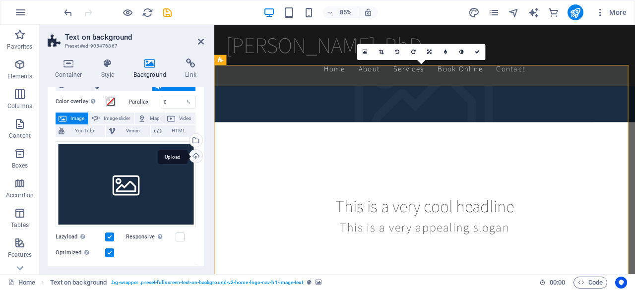
scroll to position [224, 0]
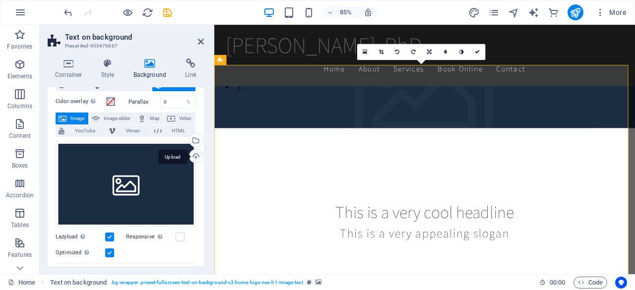
click at [194, 158] on div "Upload" at bounding box center [194, 157] width 15 height 15
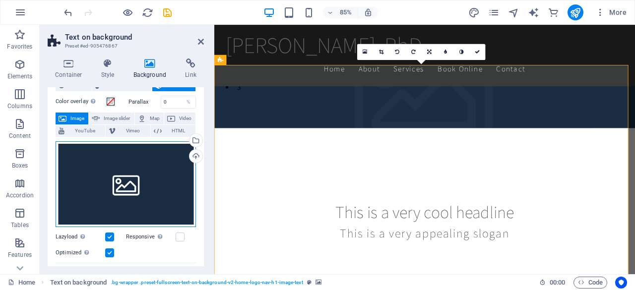
click at [131, 174] on div "Drag files here, click to choose files or select files from Files or our free s…" at bounding box center [126, 184] width 140 height 86
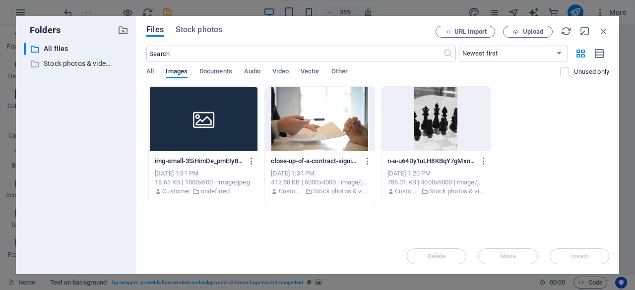
click at [299, 103] on div at bounding box center [319, 119] width 109 height 64
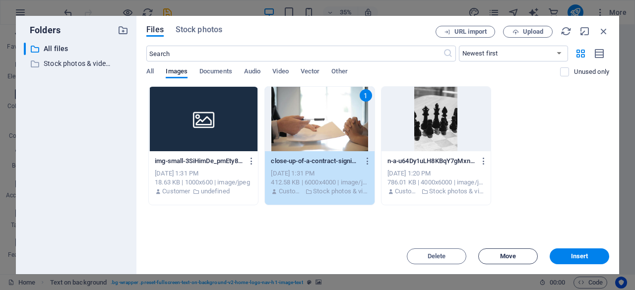
click at [509, 254] on span "Move" at bounding box center [508, 256] width 16 height 6
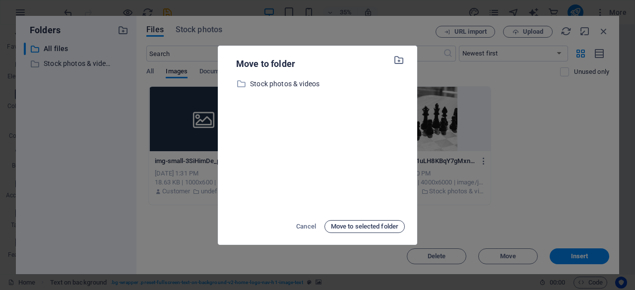
click at [350, 227] on span "Move to selected folder" at bounding box center [364, 227] width 67 height 12
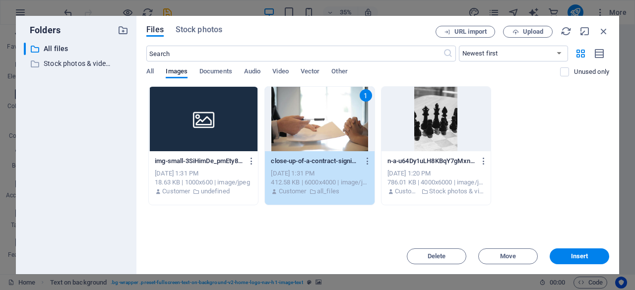
click at [202, 140] on div at bounding box center [203, 119] width 109 height 64
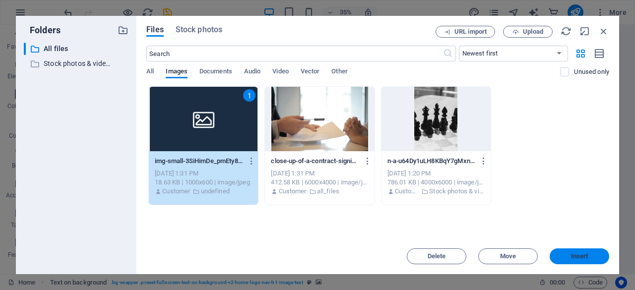
click at [592, 260] on button "Insert" at bounding box center [579, 256] width 60 height 16
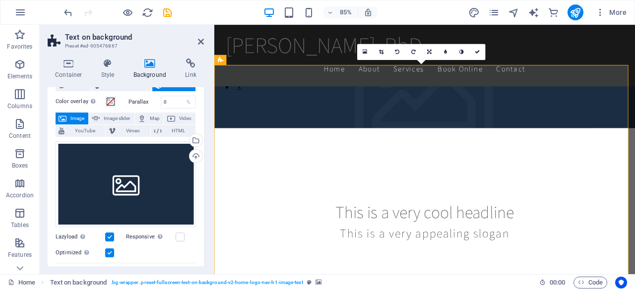
click at [68, 115] on button "Image" at bounding box center [72, 119] width 33 height 12
click at [101, 116] on button "Image slider" at bounding box center [111, 119] width 45 height 12
select select "ms"
select select "s"
select select "progressive"
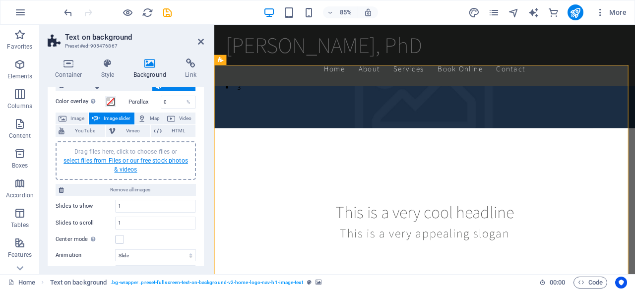
click at [120, 163] on link "select files from Files or our free stock photos & videos" at bounding box center [125, 165] width 124 height 16
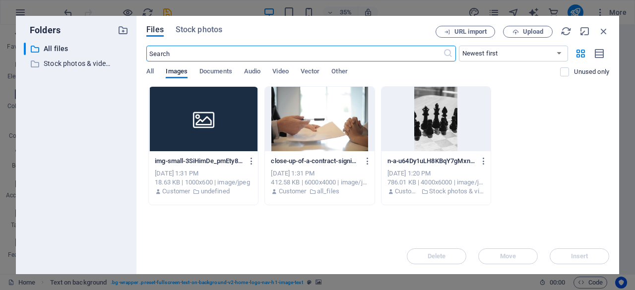
click at [316, 127] on div at bounding box center [319, 119] width 109 height 64
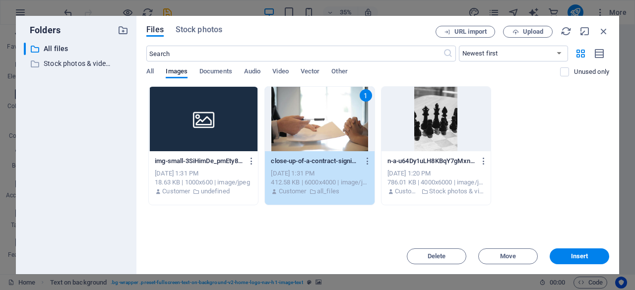
click at [437, 136] on div at bounding box center [435, 119] width 109 height 64
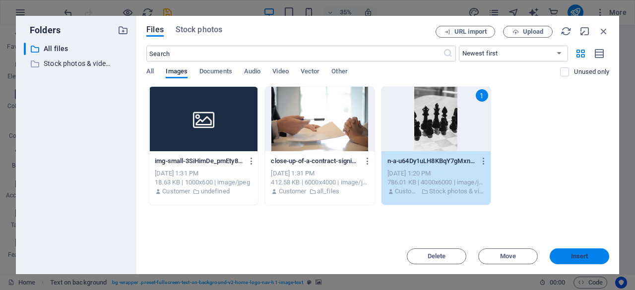
click at [573, 259] on span "Insert" at bounding box center [579, 256] width 17 height 6
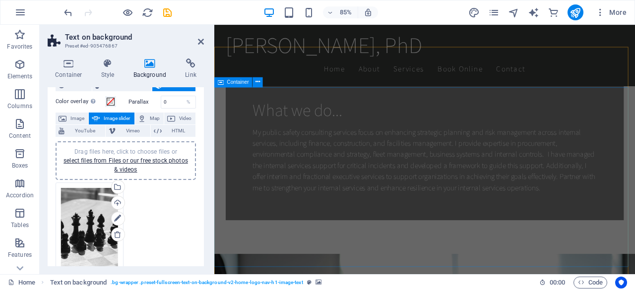
scroll to position [941, 0]
